Goal: Information Seeking & Learning: Learn about a topic

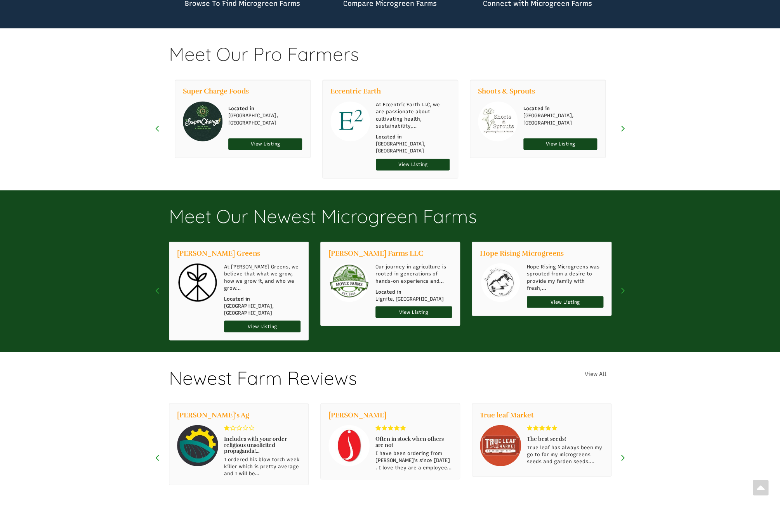
scroll to position [651, 0]
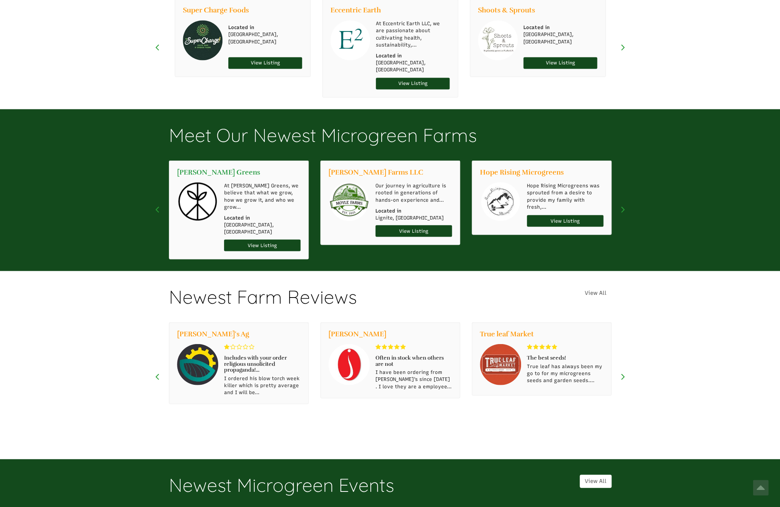
click at [215, 168] on link "[PERSON_NAME] Greens" at bounding box center [218, 172] width 83 height 8
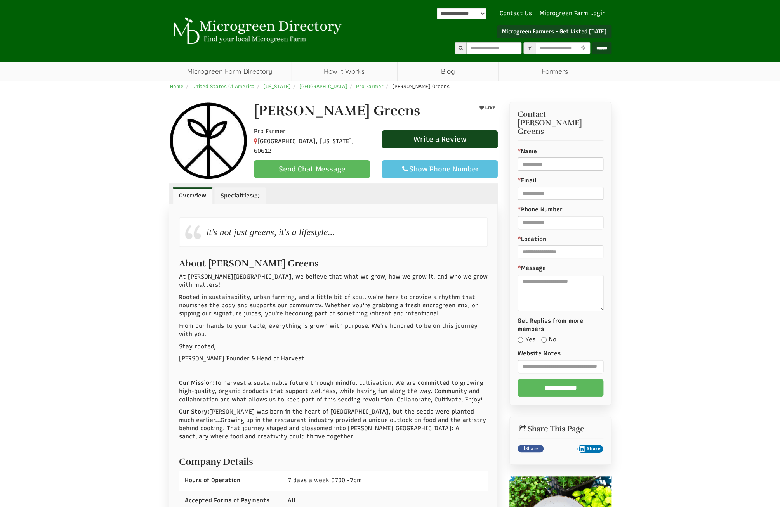
scroll to position [200, 0]
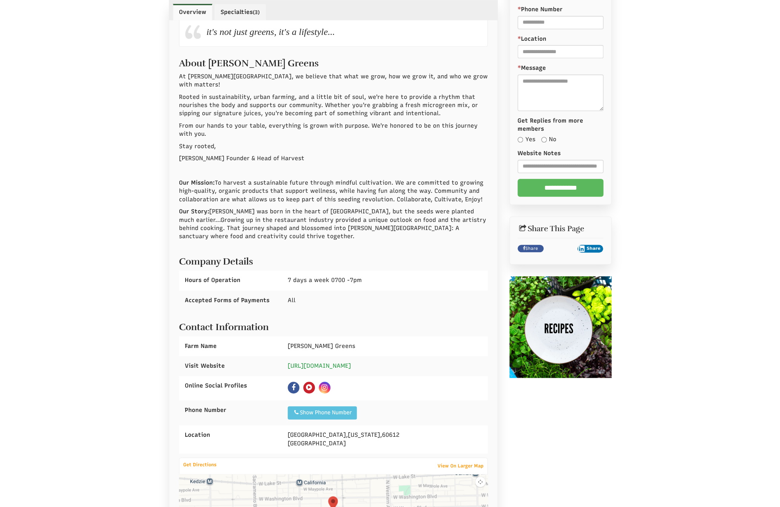
click at [331, 363] on link "https://stillwellgreens.com" at bounding box center [319, 366] width 63 height 7
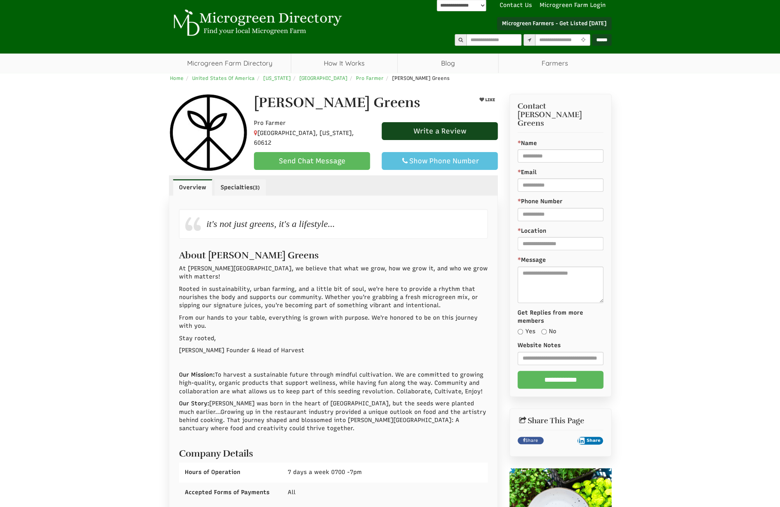
scroll to position [0, 0]
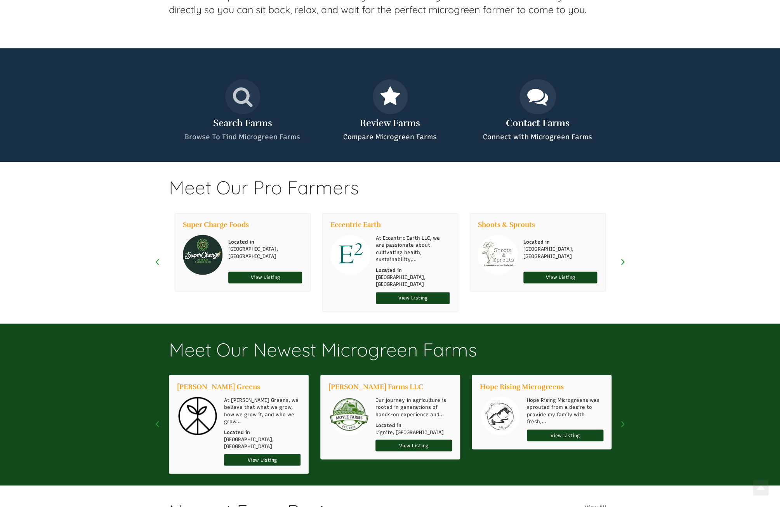
scroll to position [438, 0]
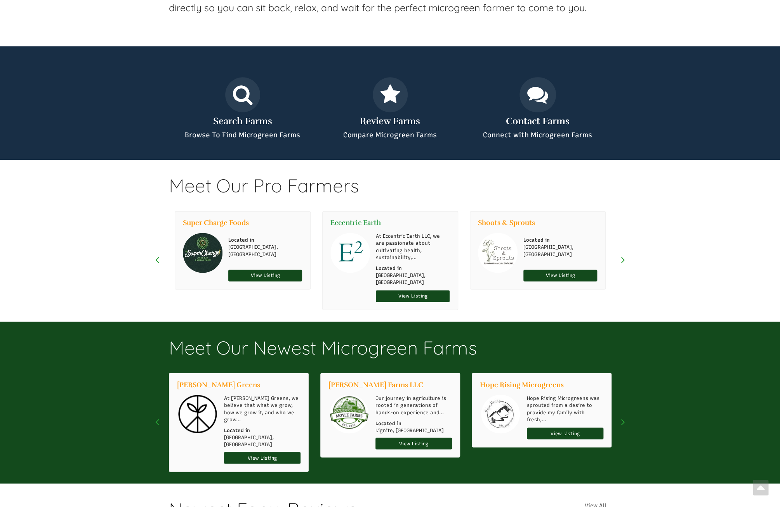
click at [362, 223] on link "Eccentric Earth" at bounding box center [355, 223] width 50 height 8
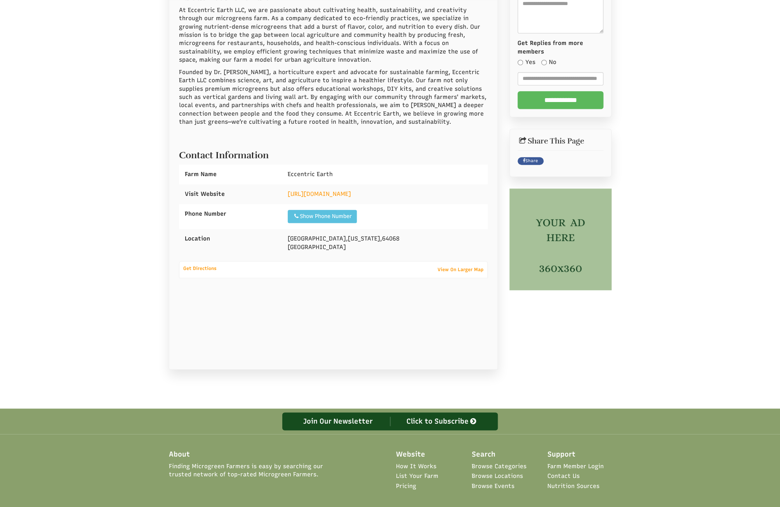
scroll to position [200, 0]
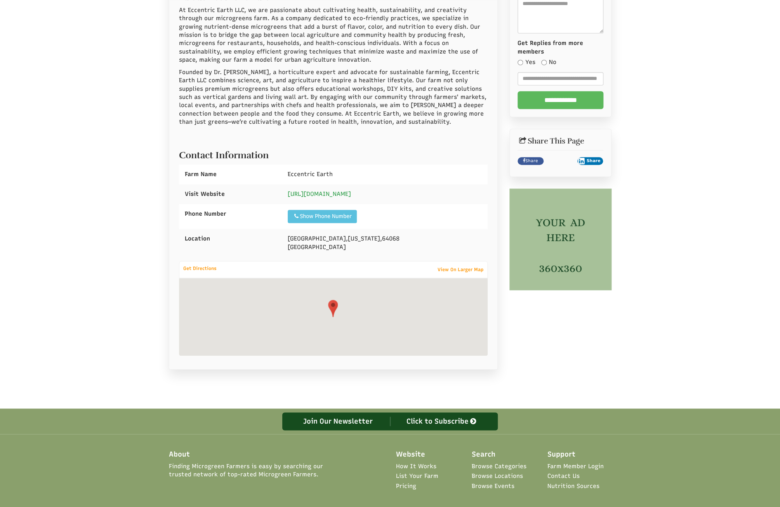
click at [347, 194] on link "http://www.EccentricEarth.com" at bounding box center [319, 194] width 63 height 7
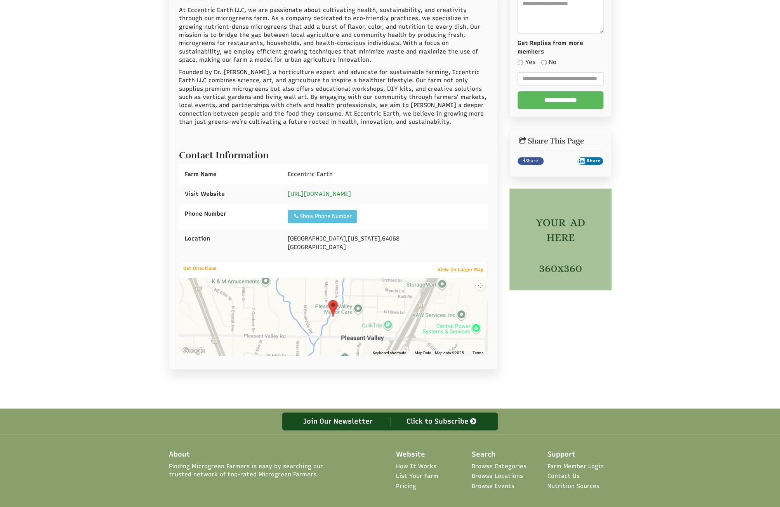
scroll to position [0, 0]
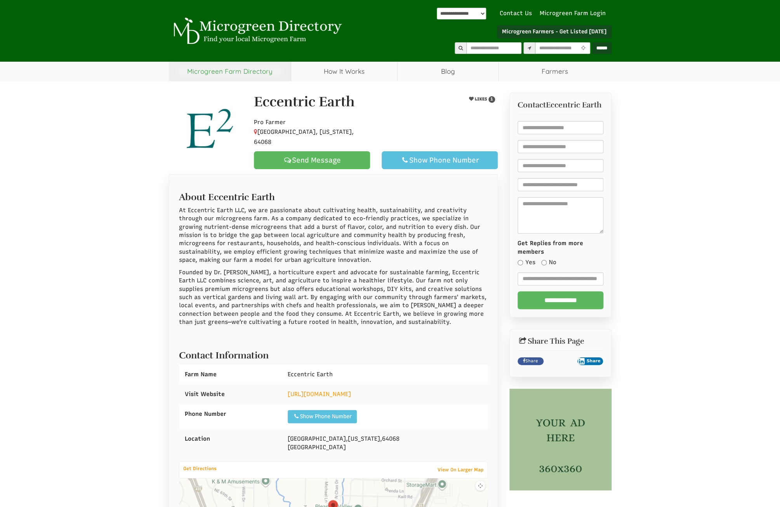
click at [248, 72] on link "Microgreen Farm Directory" at bounding box center [230, 71] width 122 height 19
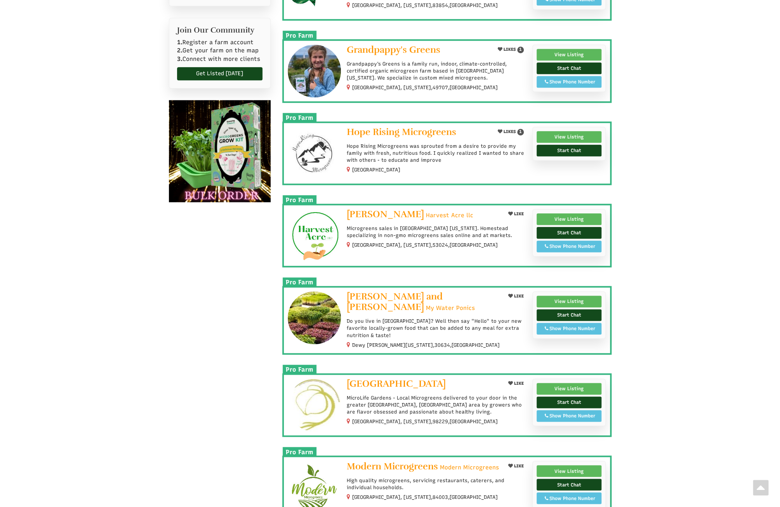
scroll to position [501, 0]
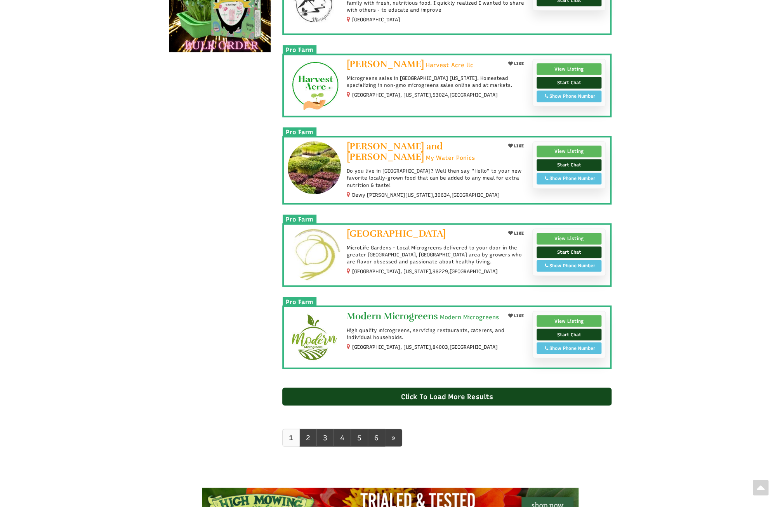
click at [396, 310] on span "Modern Microgreens" at bounding box center [392, 316] width 91 height 12
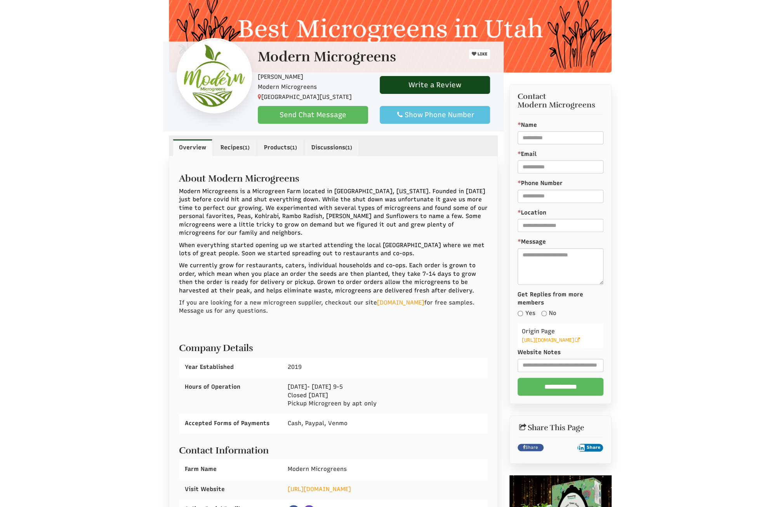
scroll to position [150, 0]
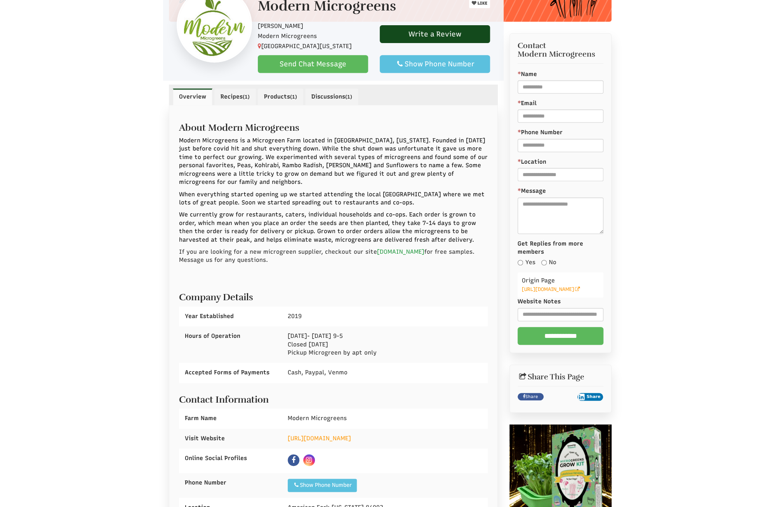
click at [424, 252] on link "www.ModernMicrogreens.us" at bounding box center [400, 251] width 47 height 7
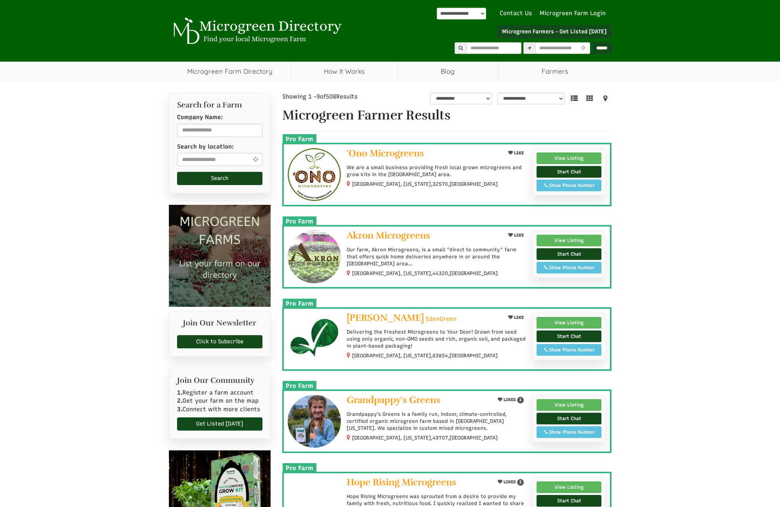
scroll to position [501, 0]
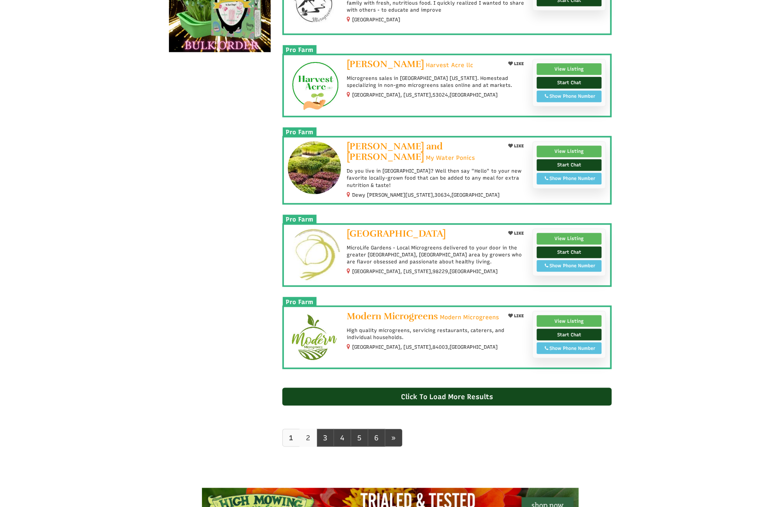
click at [307, 429] on link "2" at bounding box center [307, 438] width 17 height 18
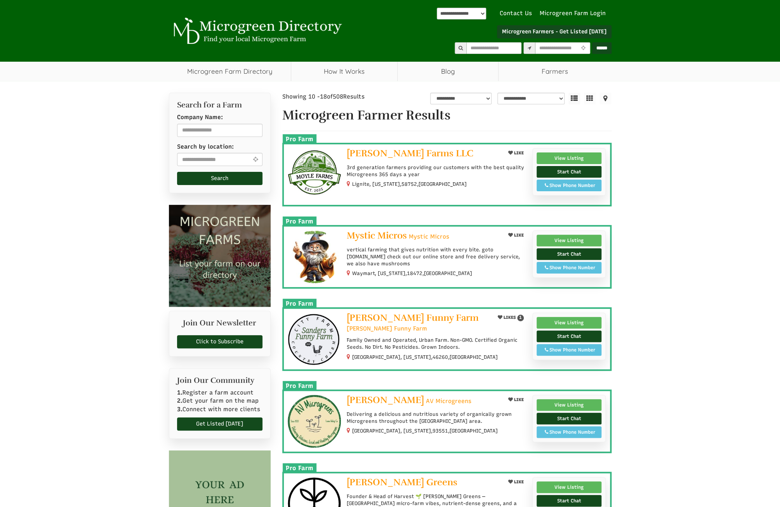
click at [397, 160] on div at bounding box center [437, 161] width 180 height 2
click at [398, 147] on div "LIKE Moyle Farms LLC 3rd generation farmers providing our customers with the be…" at bounding box center [446, 175] width 329 height 64
drag, startPoint x: 397, startPoint y: 152, endPoint x: 385, endPoint y: 151, distance: 11.7
click at [377, 151] on span "Moyle Farms LLC" at bounding box center [410, 153] width 127 height 12
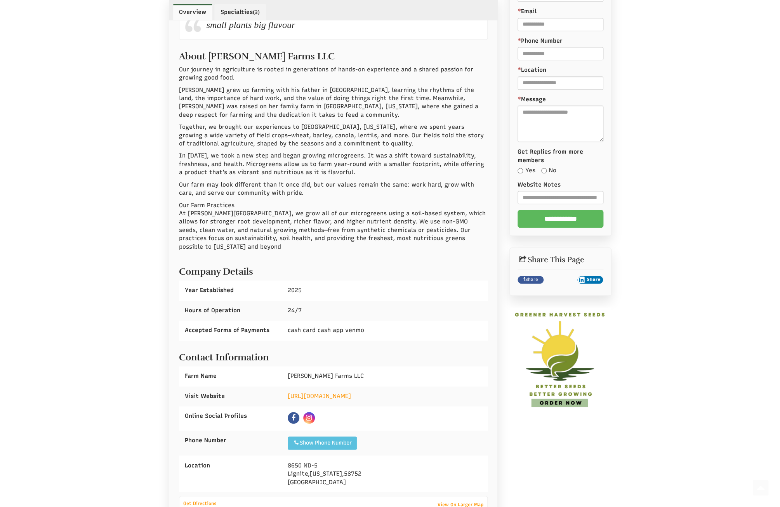
scroll to position [350, 0]
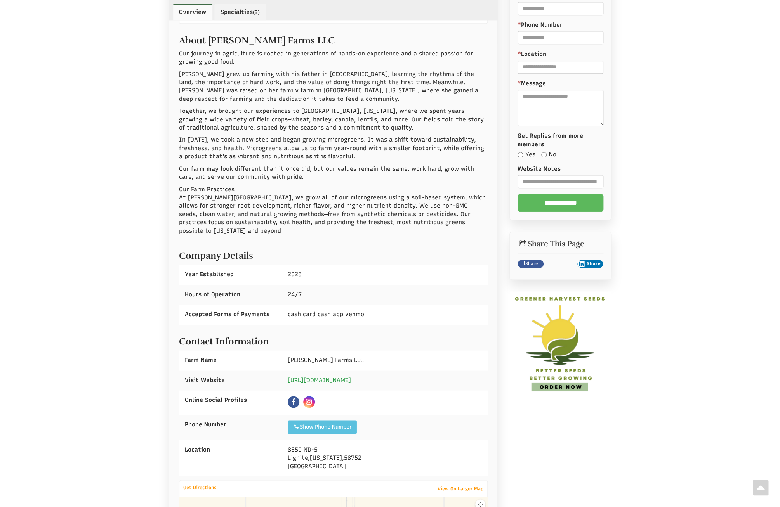
click at [349, 377] on link "[URL][DOMAIN_NAME]" at bounding box center [319, 380] width 63 height 7
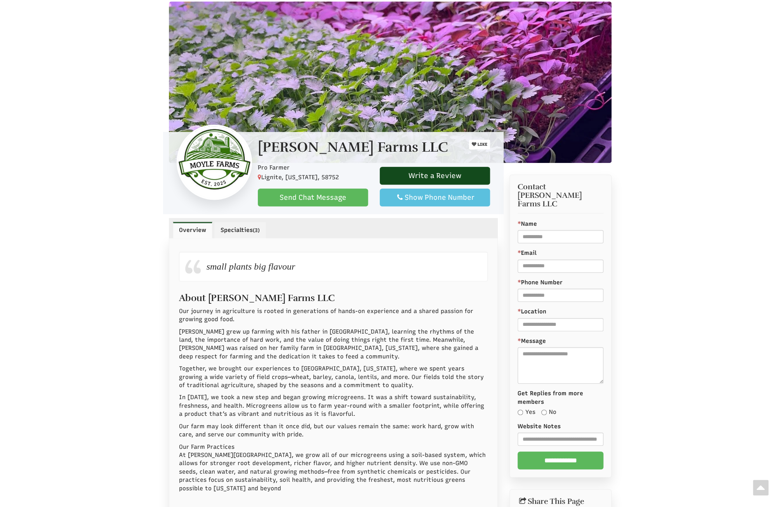
scroll to position [0, 0]
